Goal: Book appointment/travel/reservation

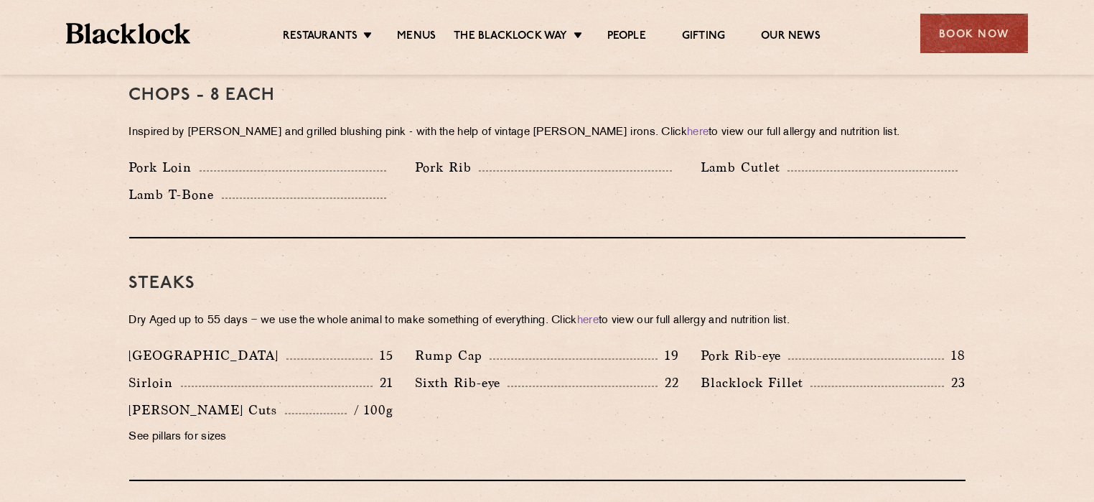
scroll to position [941, 0]
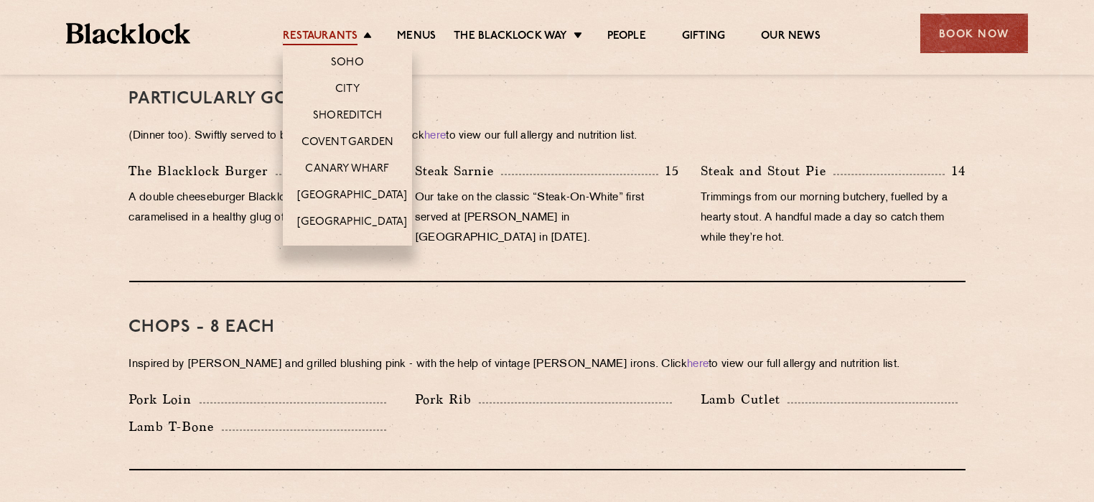
click at [337, 31] on link "Restaurants" at bounding box center [320, 37] width 75 height 16
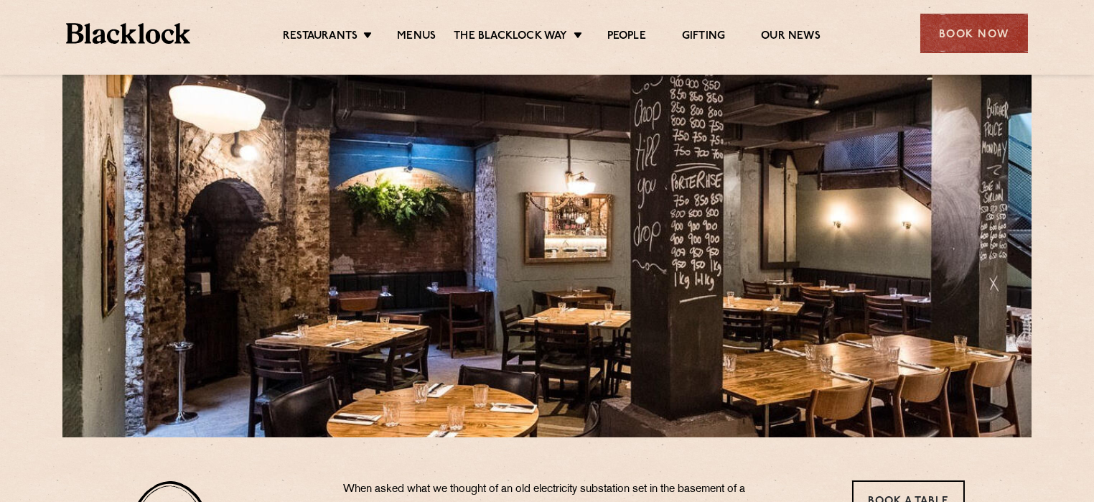
scroll to position [24, 0]
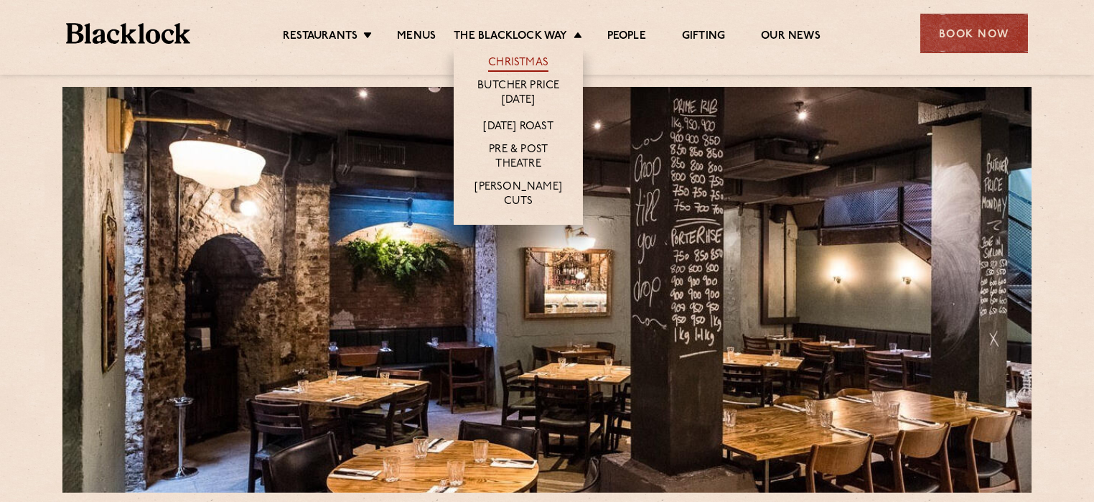
click at [527, 57] on link "Christmas" at bounding box center [518, 64] width 60 height 16
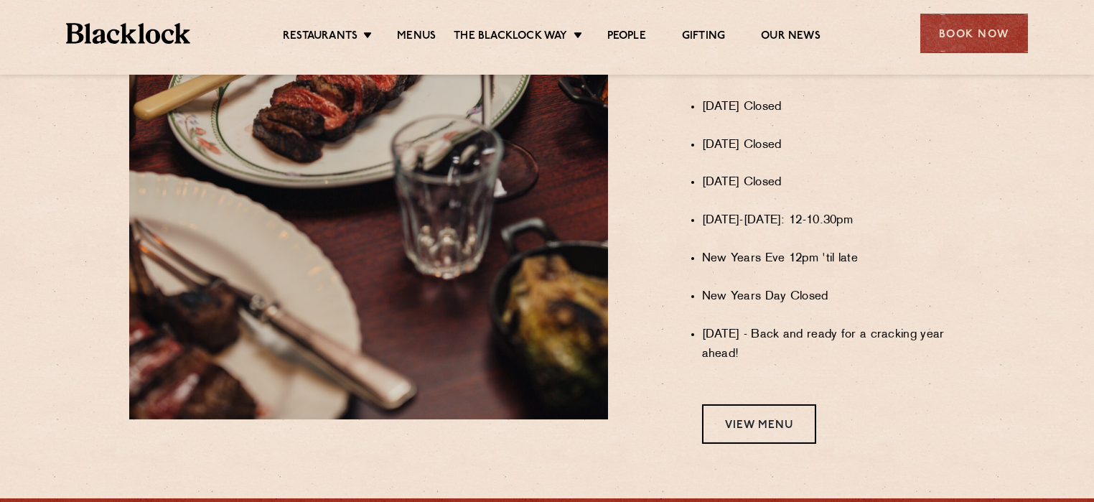
scroll to position [1046, 0]
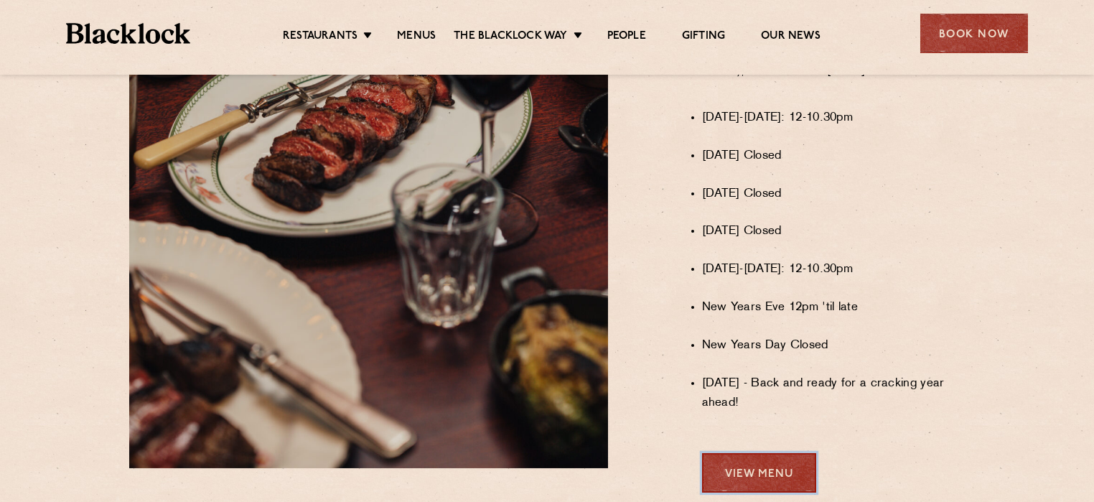
click at [745, 486] on link "View Menu" at bounding box center [759, 472] width 114 height 39
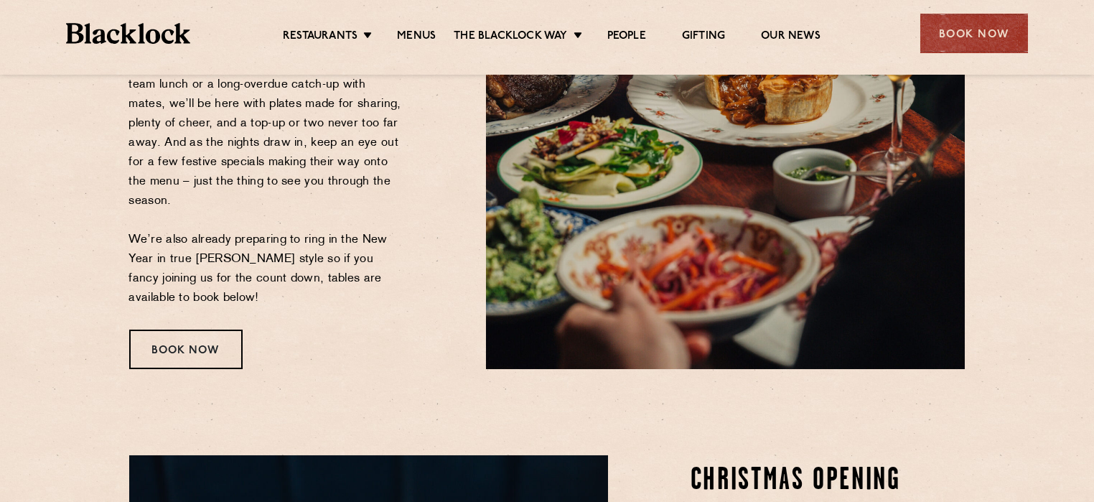
scroll to position [328, 0]
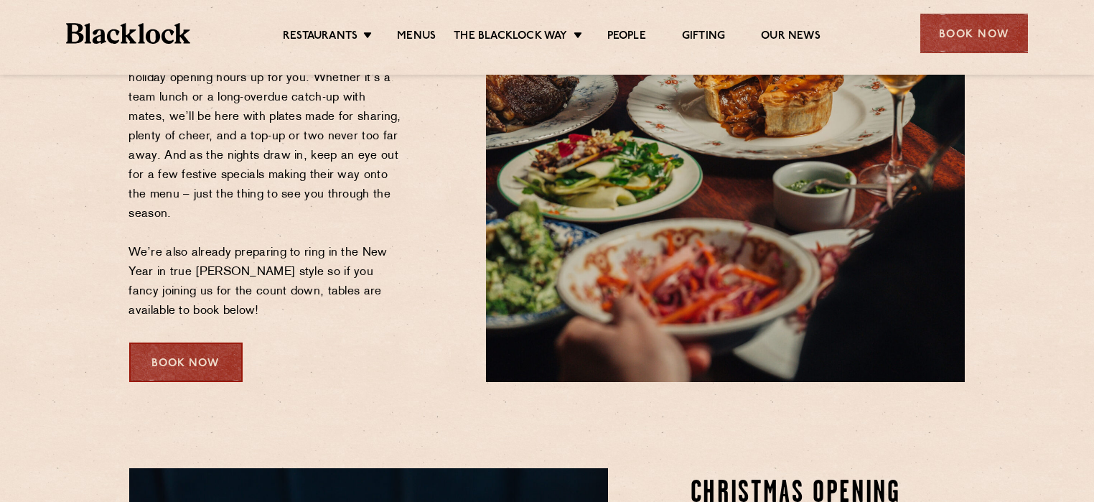
click at [177, 368] on div "Book Now" at bounding box center [185, 361] width 113 height 39
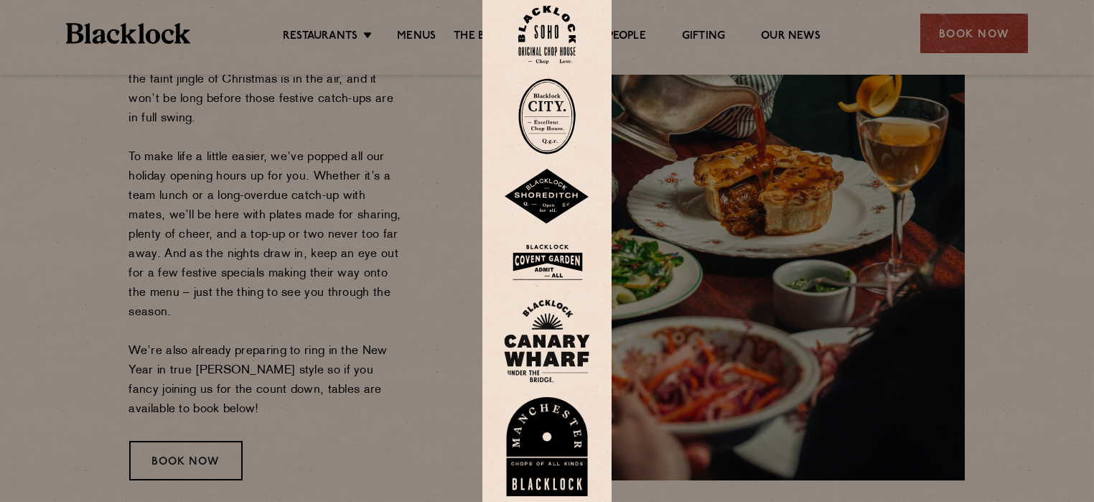
scroll to position [184, 0]
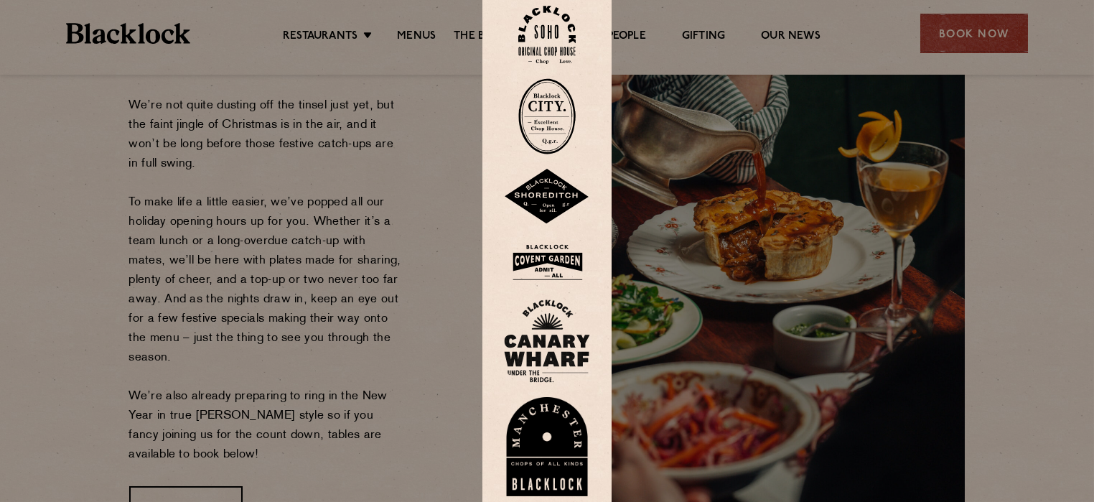
click at [552, 113] on img at bounding box center [546, 116] width 57 height 76
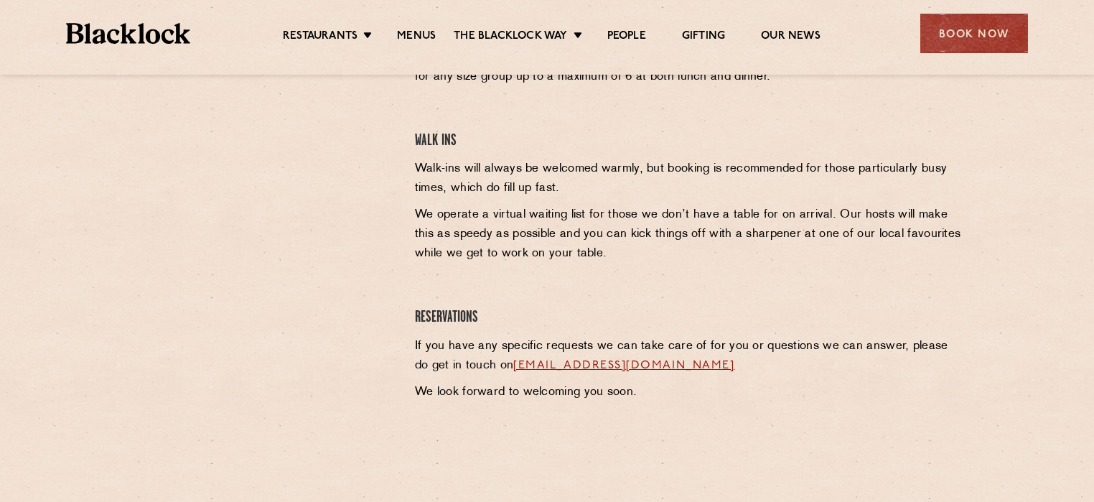
scroll to position [574, 0]
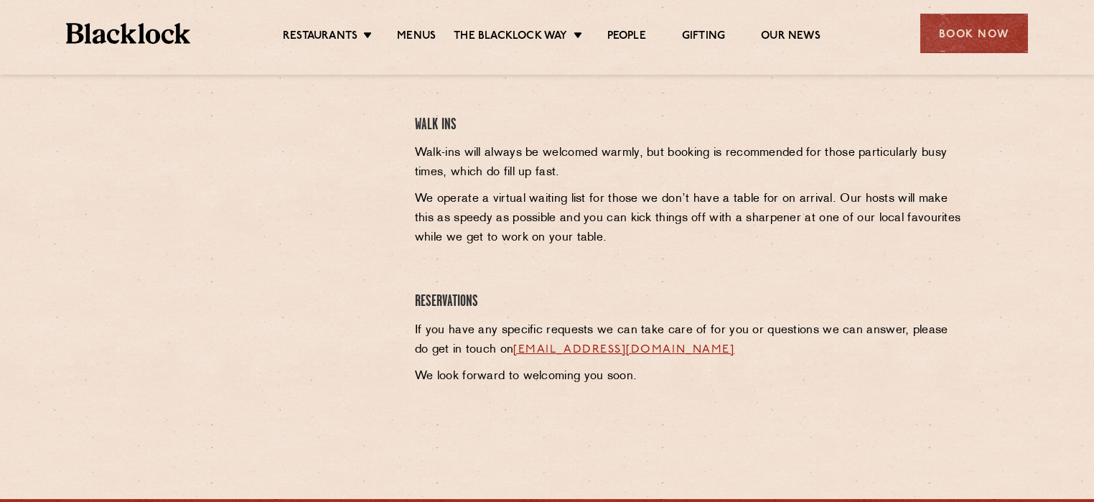
drag, startPoint x: 754, startPoint y: 349, endPoint x: 500, endPoint y: 353, distance: 253.4
click at [500, 353] on p "If you have any specific requests we can take care of for you or questions we c…" at bounding box center [690, 340] width 550 height 39
copy link "cityreservations@theblacklock.com"
